Goal: Check status

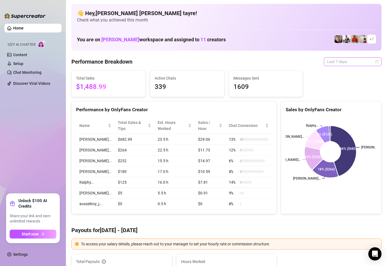
click at [341, 66] on div "Last 7 days" at bounding box center [353, 61] width 58 height 9
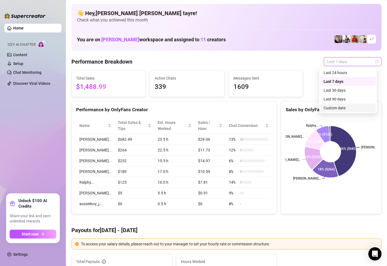
click at [339, 106] on div "Custom date" at bounding box center [348, 108] width 49 height 6
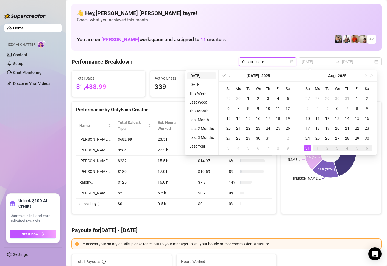
type input "[DATE]"
click at [191, 77] on li "[DATE]" at bounding box center [201, 75] width 29 height 7
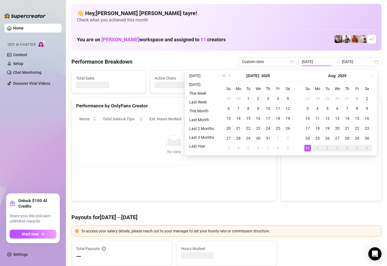
type input "[DATE]"
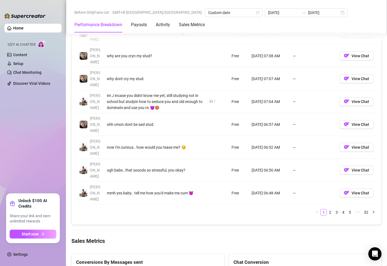
scroll to position [687, 0]
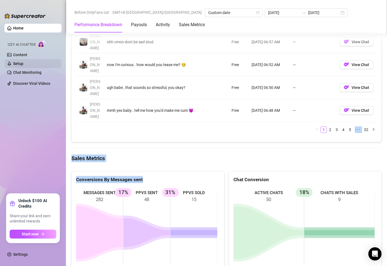
drag, startPoint x: 131, startPoint y: 103, endPoint x: 42, endPoint y: 63, distance: 97.5
click at [54, 41] on div "Home Izzy AI Chatter Content Setup Chat Monitoring Discover Viral Videos Unlock…" at bounding box center [193, 133] width 387 height 266
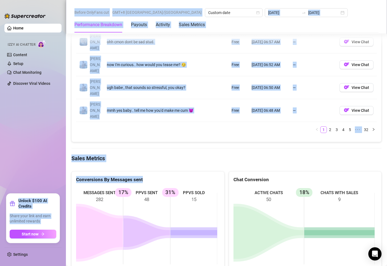
click at [21, 107] on ul "Home Izzy AI Chatter Content Setup Chat Monitoring Discover Viral Videos" at bounding box center [32, 106] width 57 height 170
click at [198, 187] on rect at bounding box center [146, 228] width 141 height 82
click at [187, 230] on icon at bounding box center [193, 232] width 47 height 5
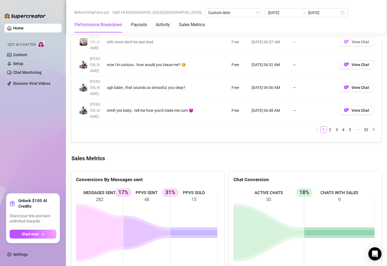
drag, startPoint x: 40, startPoint y: 126, endPoint x: 13, endPoint y: 108, distance: 32.1
click at [39, 126] on ul "Home Izzy AI Chatter Content Setup Chat Monitoring Discover Viral Videos" at bounding box center [32, 106] width 57 height 170
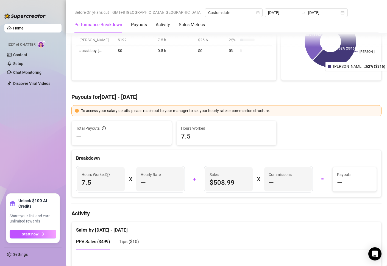
scroll to position [0, 0]
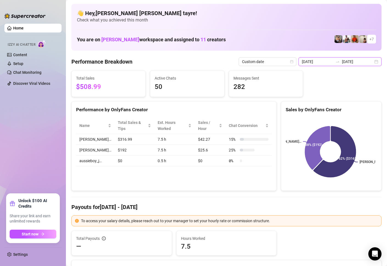
click at [348, 63] on input "[DATE]" at bounding box center [357, 62] width 31 height 6
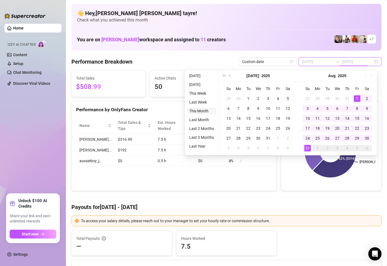
type input "[DATE]"
click at [195, 110] on li "This Month" at bounding box center [201, 111] width 29 height 7
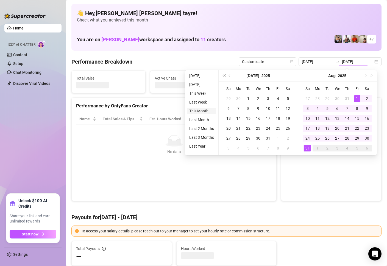
type input "[DATE]"
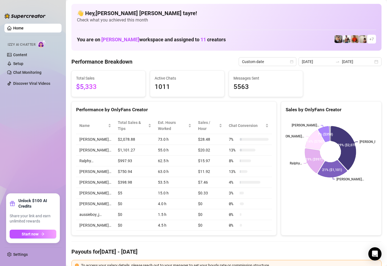
drag, startPoint x: 128, startPoint y: 114, endPoint x: 324, endPoint y: 69, distance: 200.3
click at [128, 114] on div "Name Total Sales & Tips Est. Hours Worked Sales / Hour Chat Conversion [PERSON_…" at bounding box center [174, 174] width 205 height 122
click at [274, 64] on span "Custom date" at bounding box center [267, 61] width 51 height 8
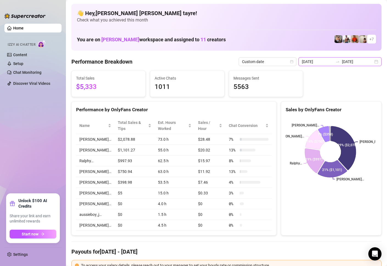
click at [343, 59] on input "[DATE]" at bounding box center [357, 62] width 31 height 6
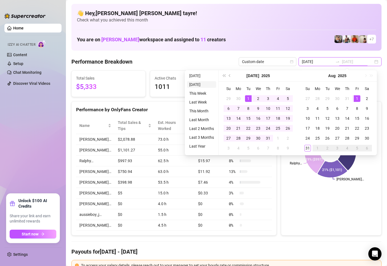
type input "[DATE]"
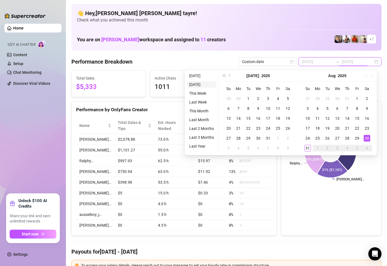
type input "[DATE]"
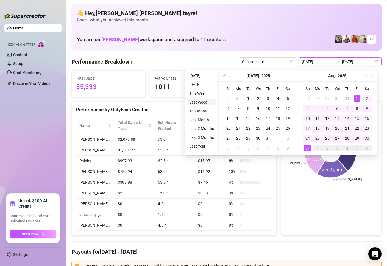
type input "[DATE]"
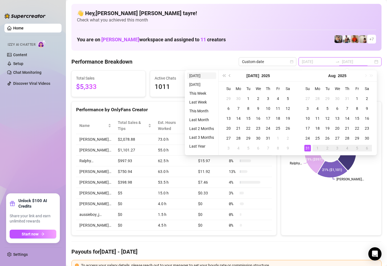
type input "[DATE]"
click at [201, 76] on li "[DATE]" at bounding box center [201, 75] width 29 height 7
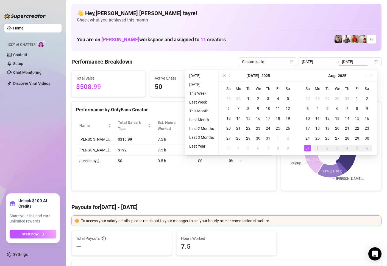
type input "[DATE]"
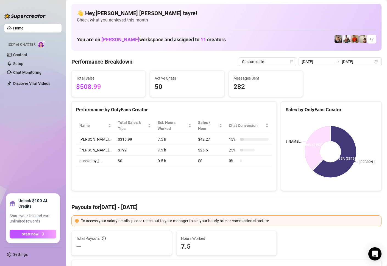
click at [40, 139] on ul "Home Izzy AI Chatter Content Setup Chat Monitoring Discover Viral Videos" at bounding box center [32, 106] width 57 height 170
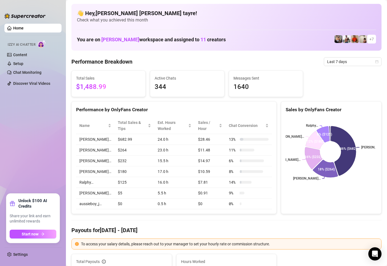
click at [52, 123] on ul "Home Izzy AI Chatter Content Setup Chat Monitoring Discover Viral Videos" at bounding box center [32, 106] width 57 height 170
click at [215, 140] on td "$28.46" at bounding box center [210, 139] width 31 height 11
click at [341, 62] on span "Last 7 days" at bounding box center [352, 61] width 51 height 8
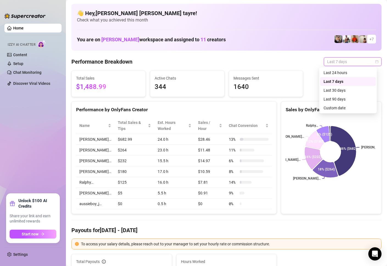
click at [338, 110] on div "Custom date" at bounding box center [348, 108] width 49 height 6
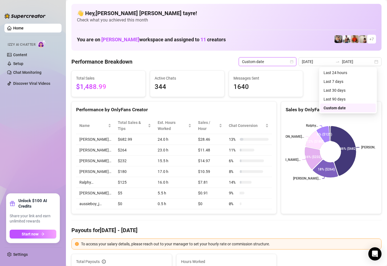
click at [339, 109] on div "6" at bounding box center [337, 108] width 7 height 7
type input "2025-08-06"
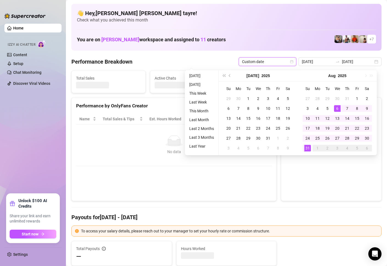
type input "2025-08-06"
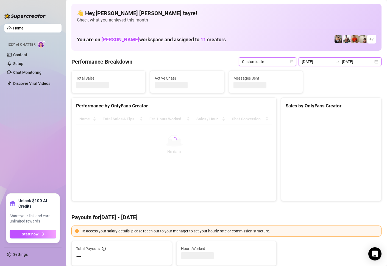
click at [352, 63] on input "[DATE]" at bounding box center [357, 62] width 31 height 6
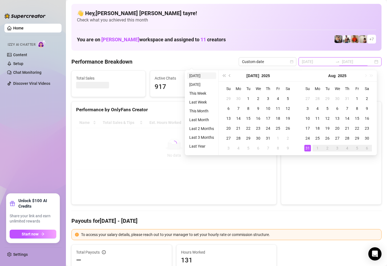
type input "[DATE]"
click at [206, 75] on li "[DATE]" at bounding box center [201, 75] width 29 height 7
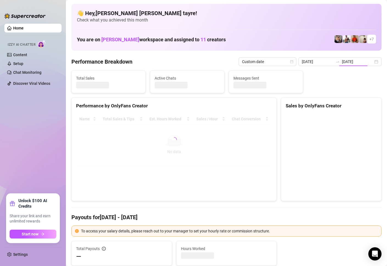
type input "[DATE]"
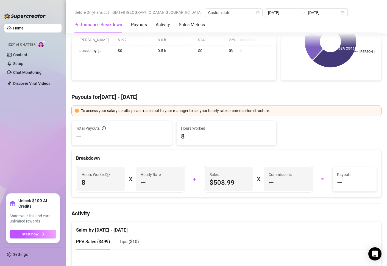
scroll to position [165, 0]
